Goal: Task Accomplishment & Management: Manage account settings

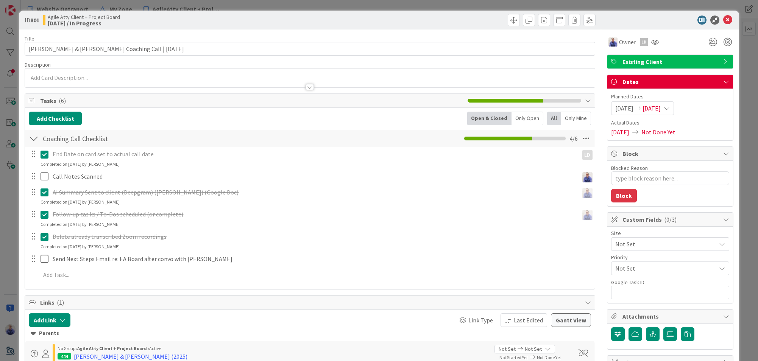
type textarea "x"
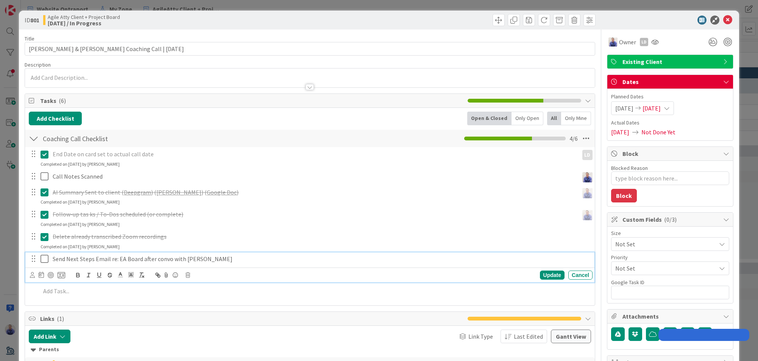
click at [155, 256] on p "Send Next Steps Email re: EA Board after convo with [PERSON_NAME]" at bounding box center [321, 259] width 537 height 9
click at [153, 260] on p "Send Next Steps Email re: EA Board after convo with [PERSON_NAME]" at bounding box center [321, 259] width 537 height 9
click at [175, 259] on p "Send Next Steps Email re: EA Board after convo with [PERSON_NAME]" at bounding box center [321, 259] width 537 height 9
click at [176, 259] on p "Send Next Steps Email re: EA Board after convo with [PERSON_NAME]" at bounding box center [321, 259] width 537 height 9
click at [275, 255] on p "Send Next Steps Email re: EA Board after convo with [PERSON_NAME]" at bounding box center [321, 259] width 537 height 9
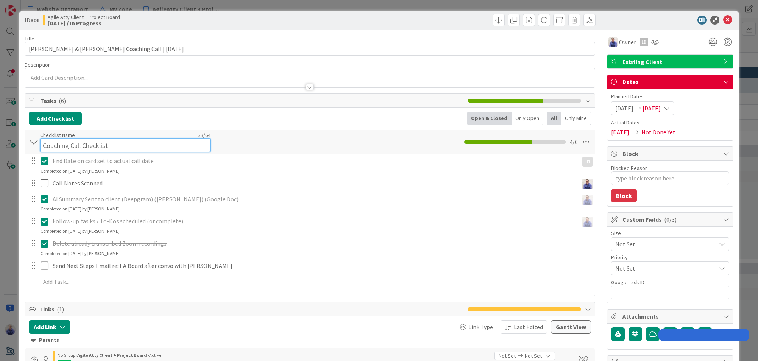
drag, startPoint x: 168, startPoint y: 138, endPoint x: 173, endPoint y: 148, distance: 11.0
click at [168, 138] on div "Checklist Name 23 / 64 Coaching Call Checklist" at bounding box center [125, 142] width 170 height 20
click at [174, 148] on input "Coaching Call Checklist" at bounding box center [125, 145] width 170 height 14
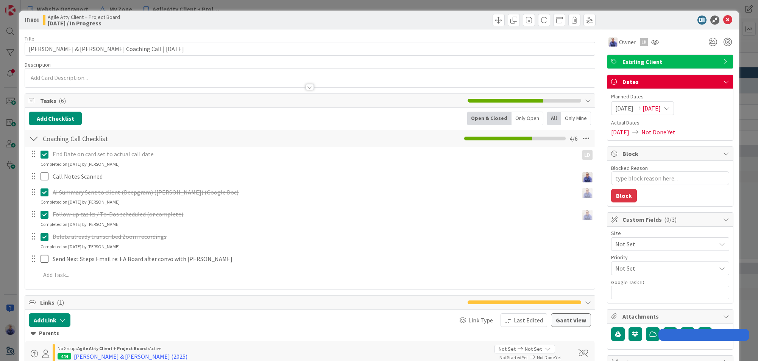
click at [130, 154] on div "End Date on card set to actual call date" at bounding box center [314, 154] width 529 height 13
click at [128, 153] on p "End Date on card set to actual call date" at bounding box center [314, 154] width 523 height 9
click at [725, 20] on icon at bounding box center [727, 20] width 9 height 9
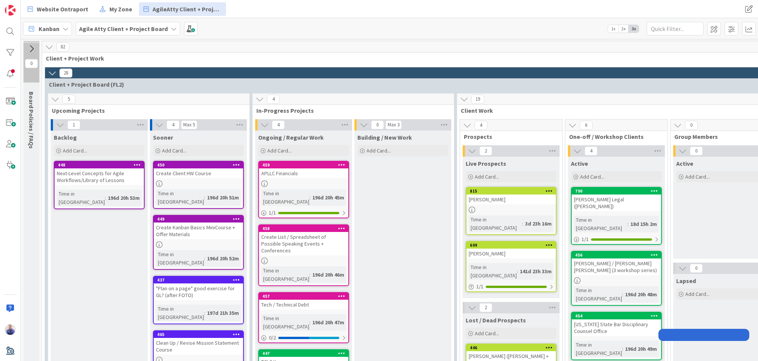
click at [726, 21] on div "Kanban Agile Atty Client + Project Board 1x 2x 3x" at bounding box center [389, 28] width 737 height 21
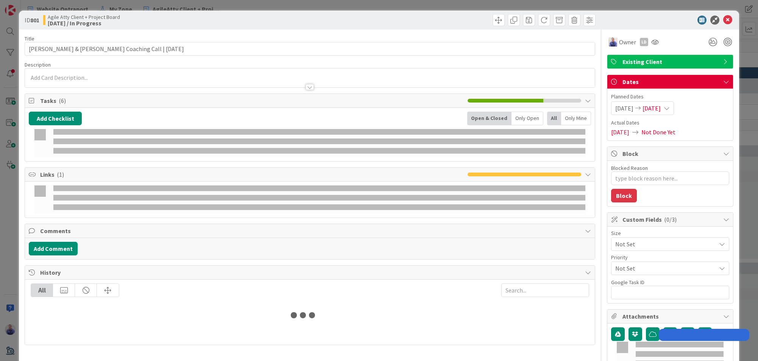
type textarea "x"
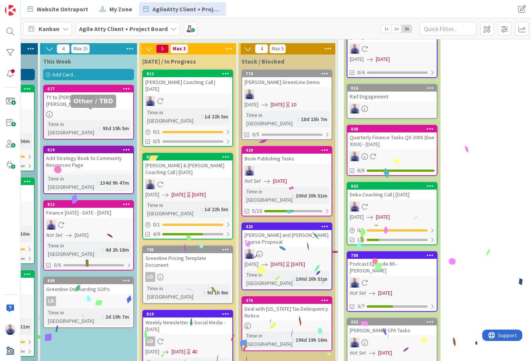
scroll to position [836, 218]
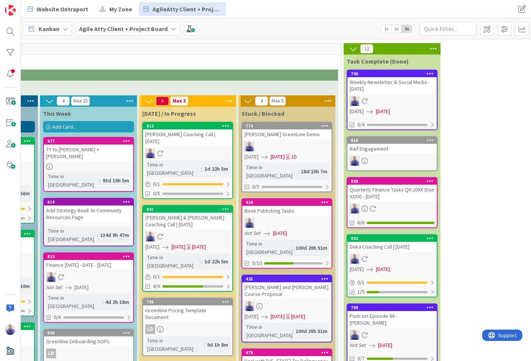
click at [205, 213] on div "[PERSON_NAME] & [PERSON_NAME] Coaching Call | [DATE]" at bounding box center [187, 221] width 89 height 17
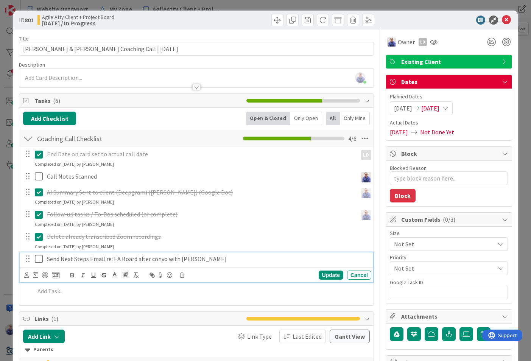
click at [163, 261] on p "Send Next Steps Email re: EA Board after convo with [PERSON_NAME]" at bounding box center [207, 259] width 321 height 9
click at [26, 274] on icon at bounding box center [26, 275] width 5 height 6
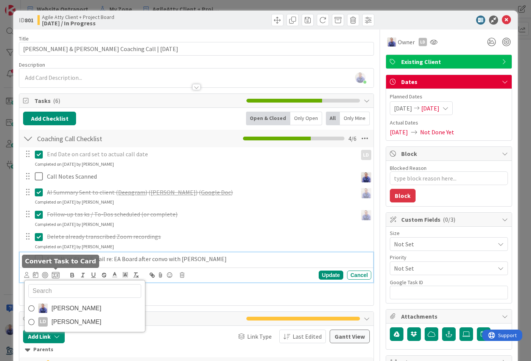
click at [52, 274] on icon at bounding box center [56, 275] width 8 height 7
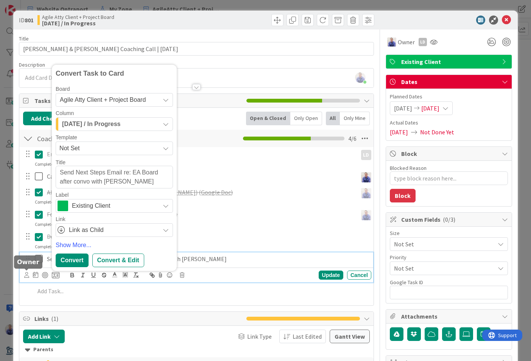
click at [25, 274] on icon at bounding box center [26, 275] width 5 height 6
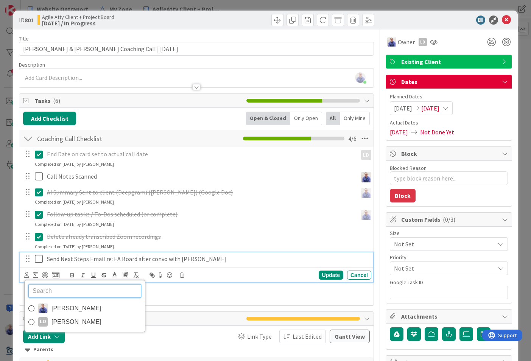
drag, startPoint x: 37, startPoint y: 309, endPoint x: 40, endPoint y: 303, distance: 6.1
click at [37, 308] on link "[PERSON_NAME]" at bounding box center [85, 309] width 120 height 14
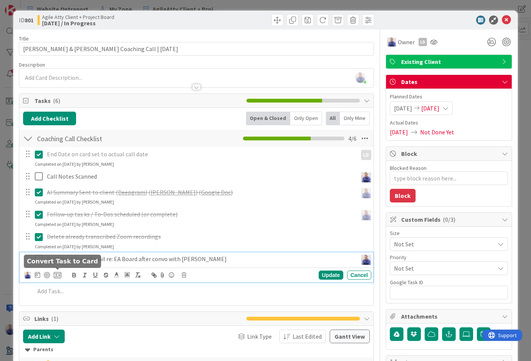
click at [56, 275] on icon at bounding box center [58, 275] width 8 height 7
type textarea "x"
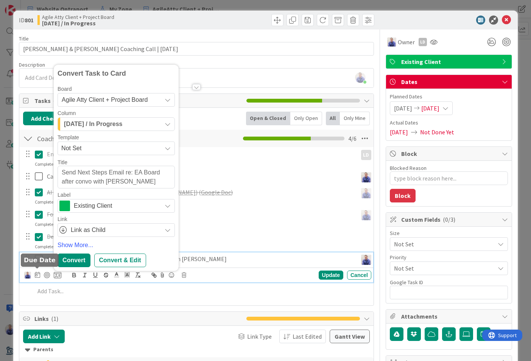
scroll to position [2, 0]
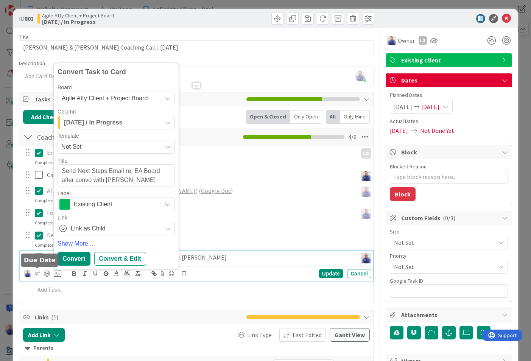
click at [37, 274] on icon at bounding box center [37, 273] width 5 height 6
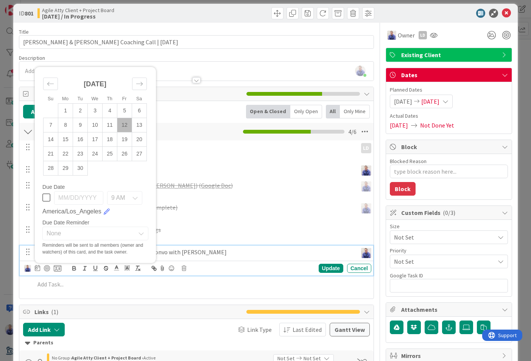
scroll to position [21, 0]
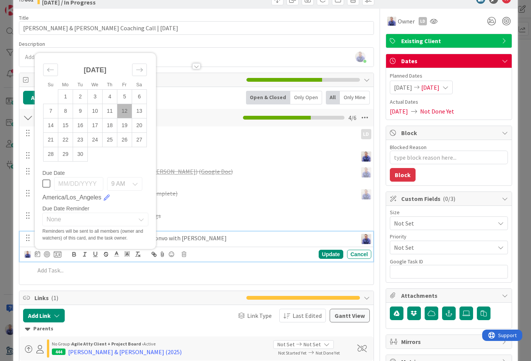
click at [124, 111] on td "12" at bounding box center [124, 111] width 15 height 14
type input "[DATE]"
type textarea "x"
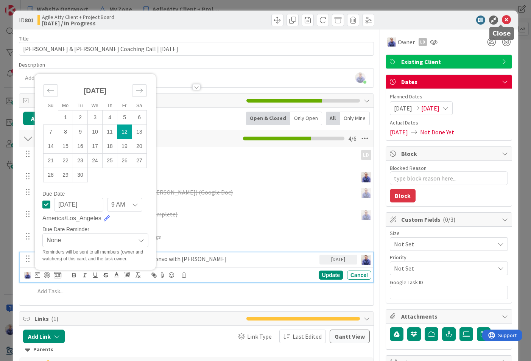
click at [503, 20] on icon at bounding box center [506, 20] width 9 height 9
